Goal: Information Seeking & Learning: Understand process/instructions

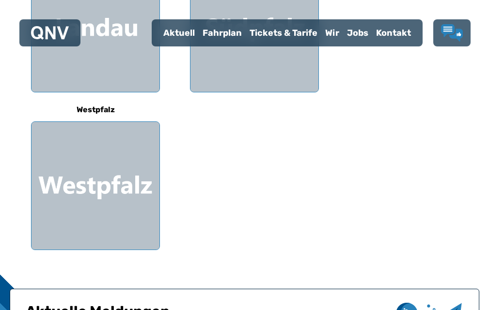
scroll to position [335, 0]
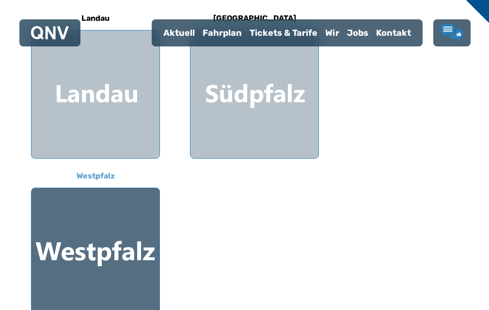
click at [122, 227] on div at bounding box center [95, 252] width 128 height 128
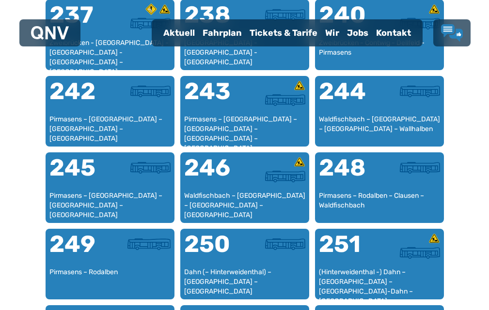
scroll to position [1039, 0]
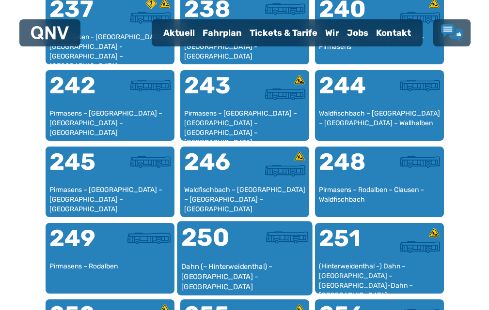
click at [226, 262] on div "250" at bounding box center [212, 244] width 63 height 36
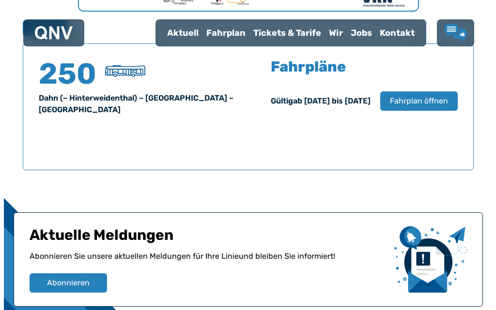
scroll to position [667, 0]
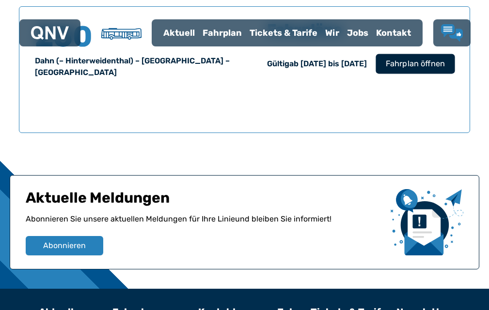
click at [408, 70] on span "Fahrplan öffnen" at bounding box center [414, 64] width 59 height 12
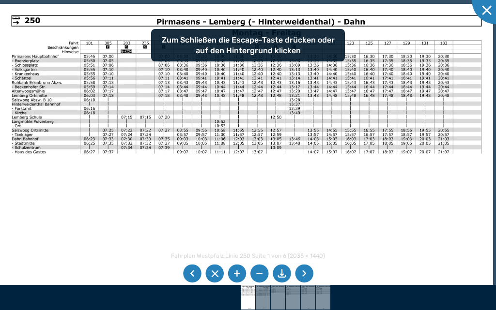
click at [302, 272] on li at bounding box center [304, 274] width 18 height 18
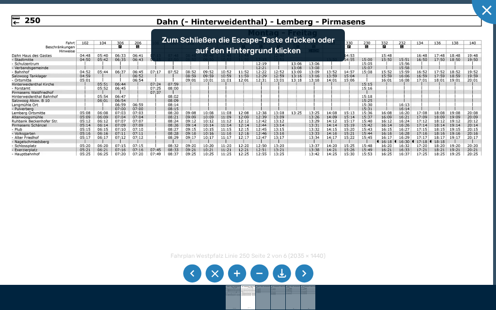
click at [302, 272] on li at bounding box center [304, 274] width 18 height 18
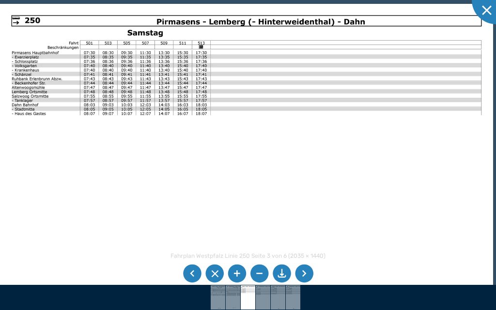
click at [302, 272] on li at bounding box center [304, 274] width 18 height 18
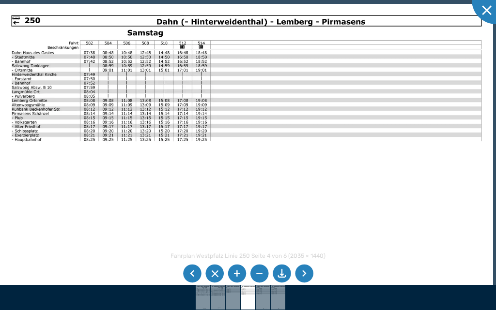
click at [192, 274] on li at bounding box center [192, 274] width 18 height 18
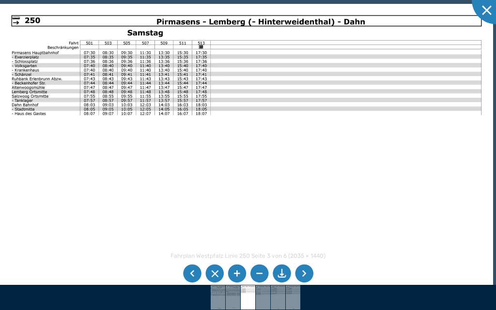
click at [305, 272] on li at bounding box center [304, 274] width 18 height 18
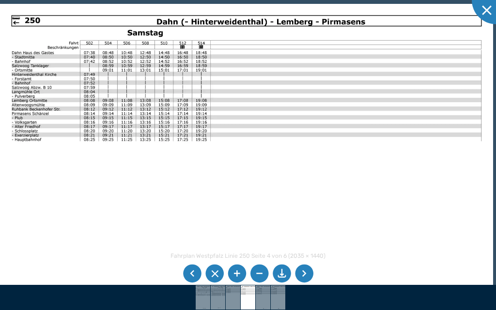
click at [189, 275] on li at bounding box center [192, 274] width 18 height 18
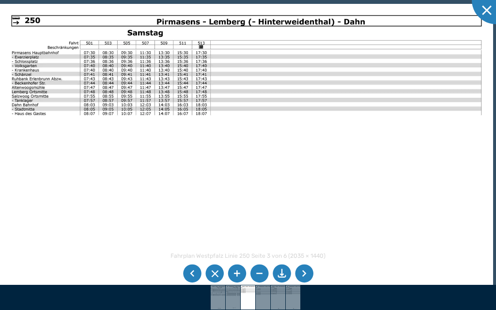
click at [304, 271] on li at bounding box center [304, 274] width 18 height 18
